Goal: Task Accomplishment & Management: Use online tool/utility

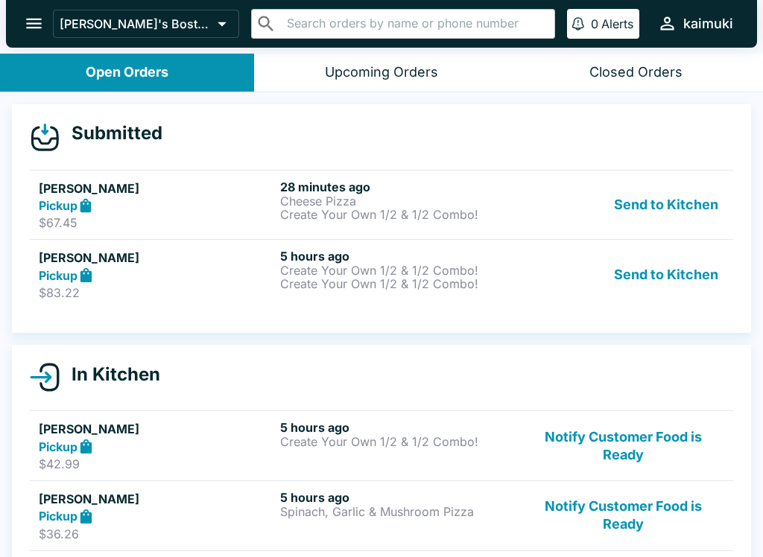
click at [525, 303] on link "[PERSON_NAME] Pickup $83.22 5 hours ago Create Your Own 1/2 & 1/2 Combo! Create…" at bounding box center [381, 274] width 703 height 70
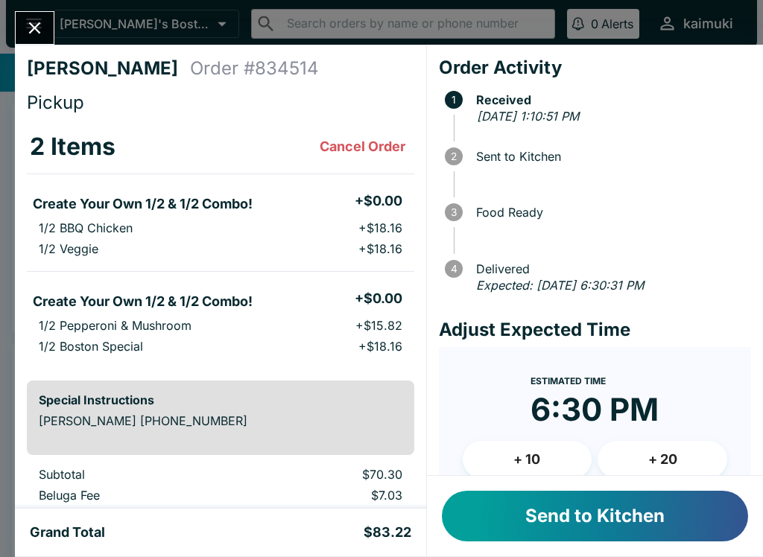
click at [543, 461] on button "+ 10" at bounding box center [528, 459] width 130 height 37
click at [595, 531] on button "Send to Kitchen" at bounding box center [595, 516] width 306 height 51
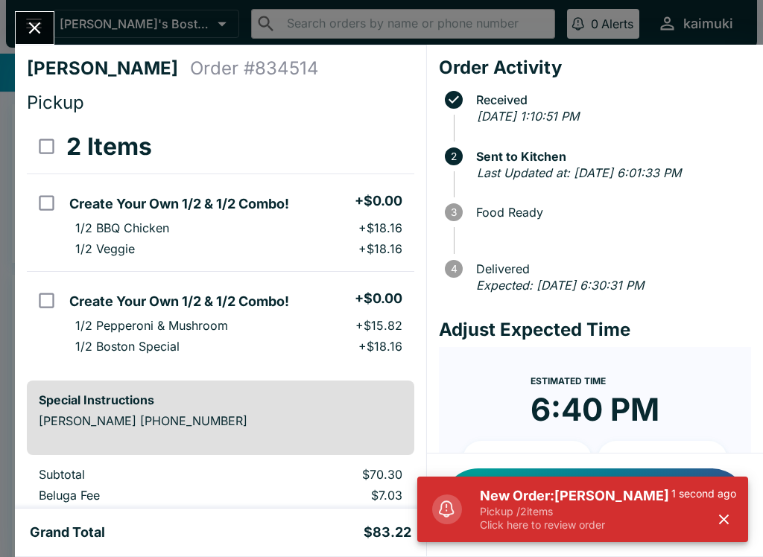
click at [39, 18] on icon "Close" at bounding box center [35, 28] width 20 height 20
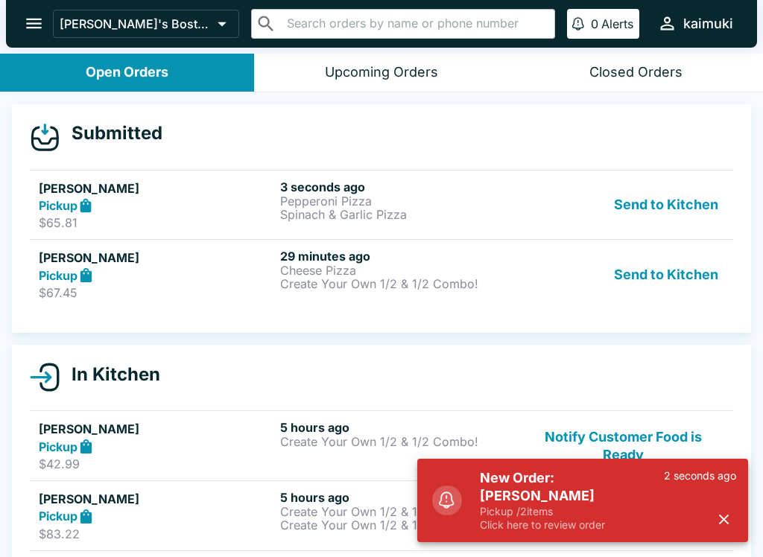
click at [149, 275] on div "Pickup" at bounding box center [156, 275] width 235 height 17
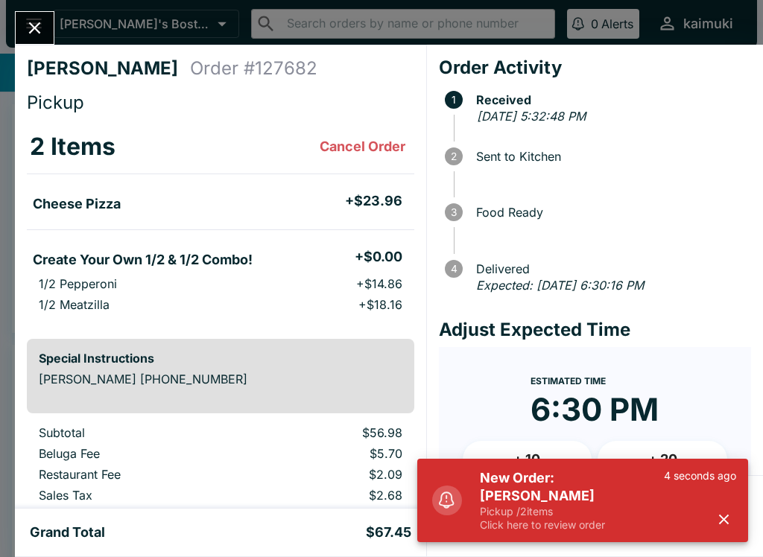
click at [739, 513] on div "New Order: [PERSON_NAME] Pickup / 2 items Click here to review order 4 seconds …" at bounding box center [608, 501] width 268 height 75
click at [720, 522] on icon "button" at bounding box center [723, 519] width 17 height 17
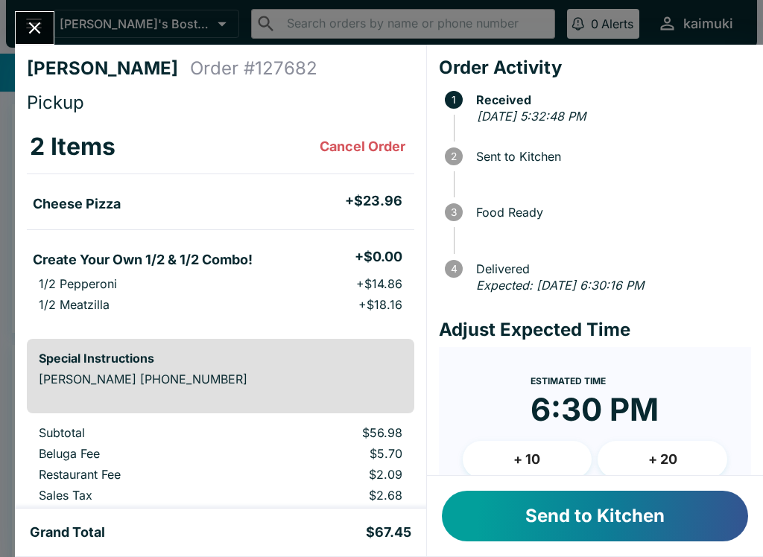
click at [534, 445] on button "+ 10" at bounding box center [528, 459] width 130 height 37
click at [551, 456] on button "+ 10" at bounding box center [528, 459] width 130 height 37
click at [639, 510] on button "Send to Kitchen" at bounding box center [595, 516] width 306 height 51
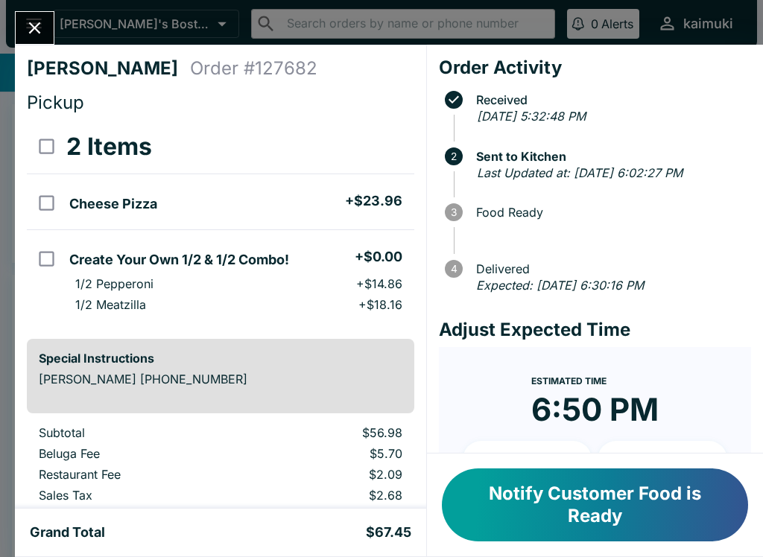
click at [19, 38] on button "Close" at bounding box center [35, 28] width 38 height 32
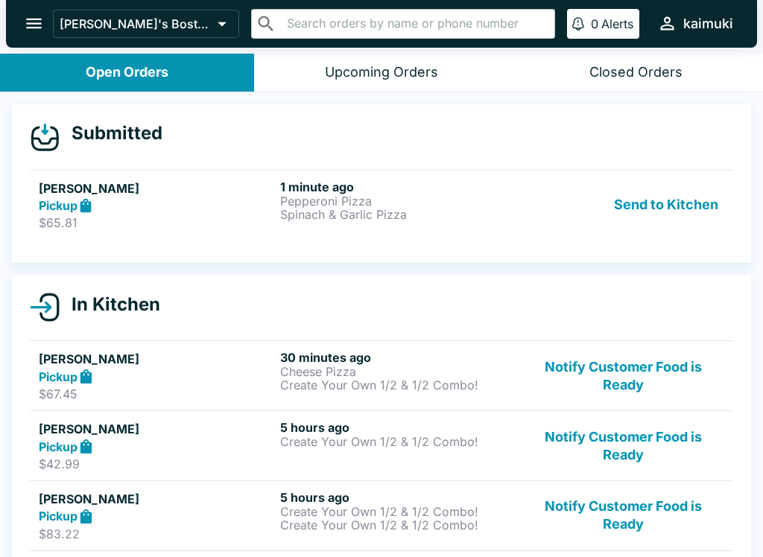
click at [382, 221] on div "1 minute ago Pepperoni Pizza Spinach & Garlic Pizza" at bounding box center [397, 205] width 235 height 51
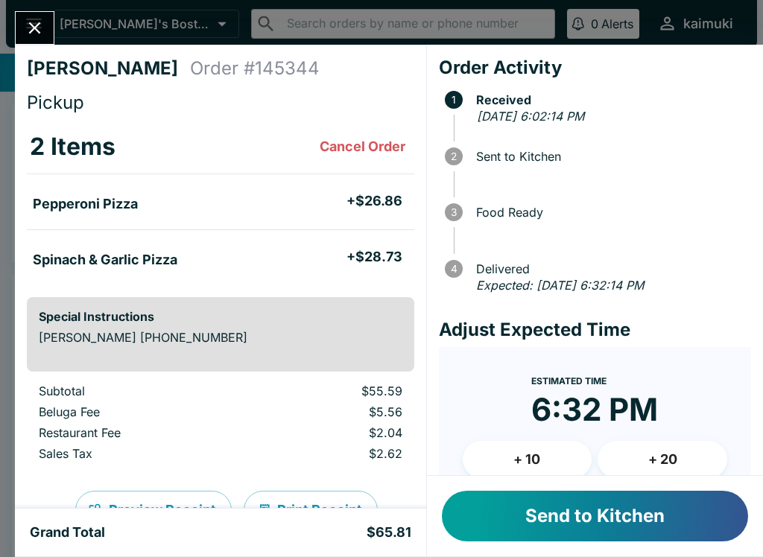
scroll to position [1, 0]
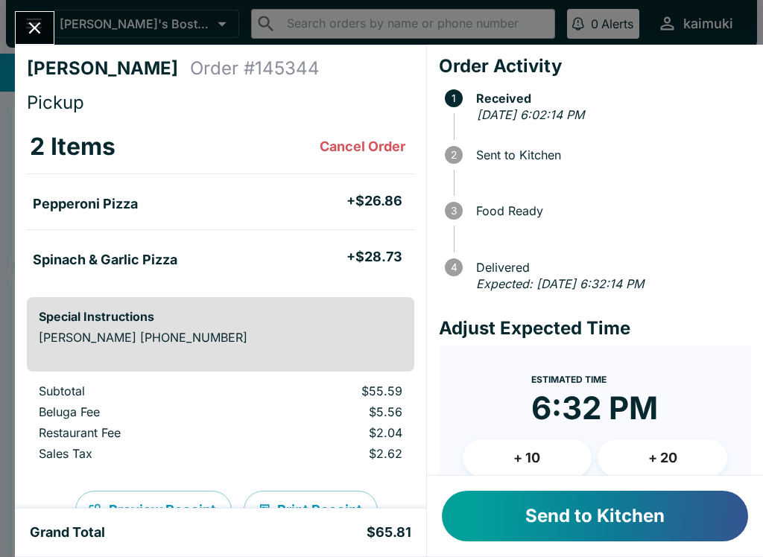
click at [528, 453] on button "+ 10" at bounding box center [528, 458] width 130 height 37
click at [546, 456] on button "+ 10" at bounding box center [528, 458] width 130 height 37
click at [566, 510] on button "Send to Kitchen" at bounding box center [595, 516] width 306 height 51
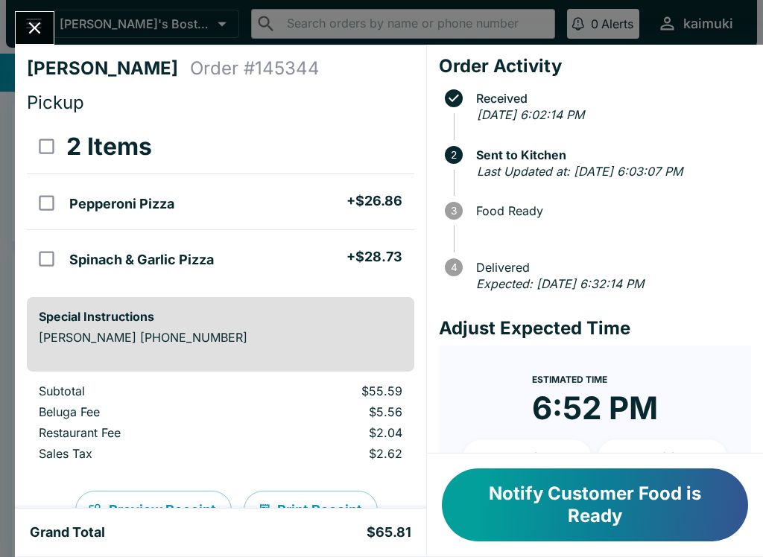
click at [32, 28] on icon "Close" at bounding box center [35, 28] width 20 height 20
